Goal: Register for event/course

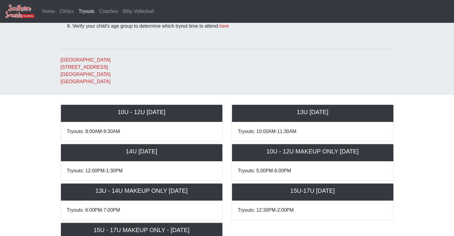
scroll to position [30, 0]
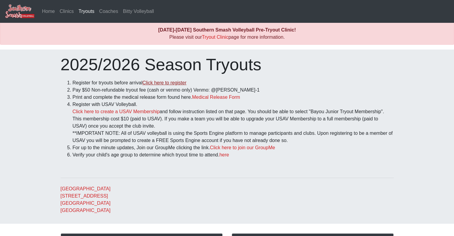
click at [160, 84] on link "Click here to register" at bounding box center [164, 82] width 44 height 5
click at [210, 37] on link "Tryout Clinic" at bounding box center [215, 37] width 26 height 5
